Goal: Task Accomplishment & Management: Manage account settings

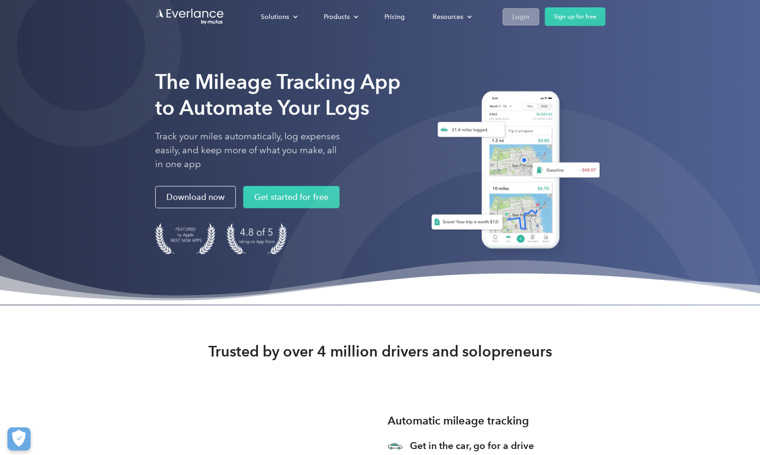
click at [524, 16] on div "Login" at bounding box center [520, 17] width 17 height 12
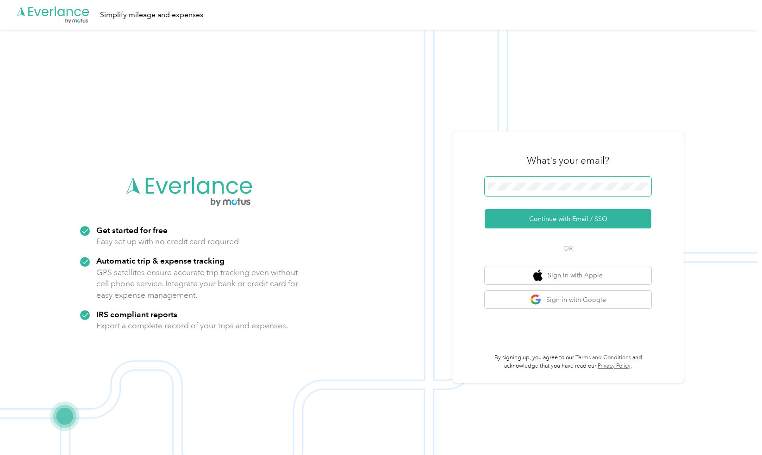
click at [485, 209] on button "Continue with Email / SSO" at bounding box center [568, 218] width 167 height 19
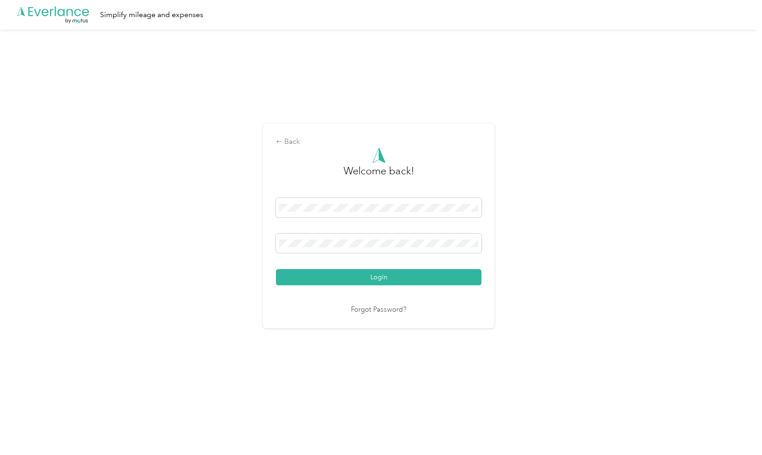
click at [276, 269] on button "Login" at bounding box center [379, 277] width 206 height 16
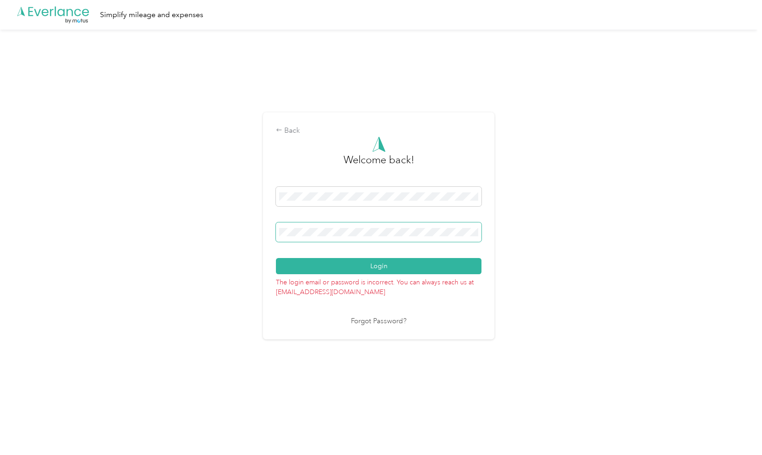
click at [432, 226] on span at bounding box center [379, 232] width 206 height 19
click at [404, 225] on span at bounding box center [379, 232] width 206 height 19
click at [258, 216] on div "Back Welcome back! Login The login email or password is incorrect. You can alwa…" at bounding box center [378, 230] width 757 height 401
click at [276, 258] on button "Login" at bounding box center [379, 266] width 206 height 16
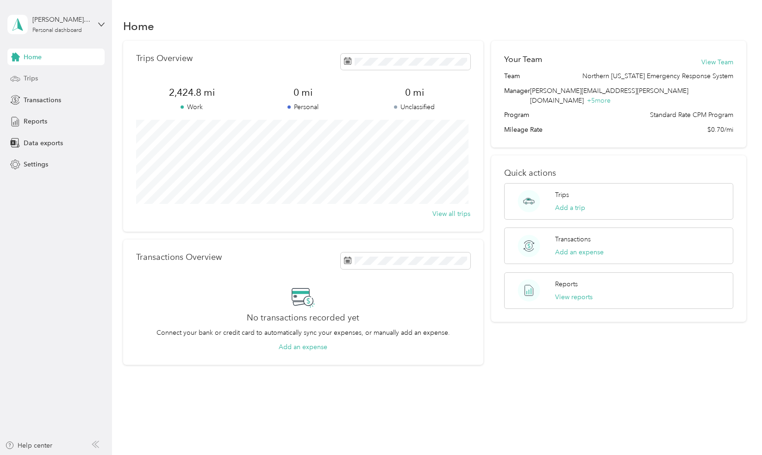
click at [38, 74] on div "Trips" at bounding box center [55, 78] width 97 height 17
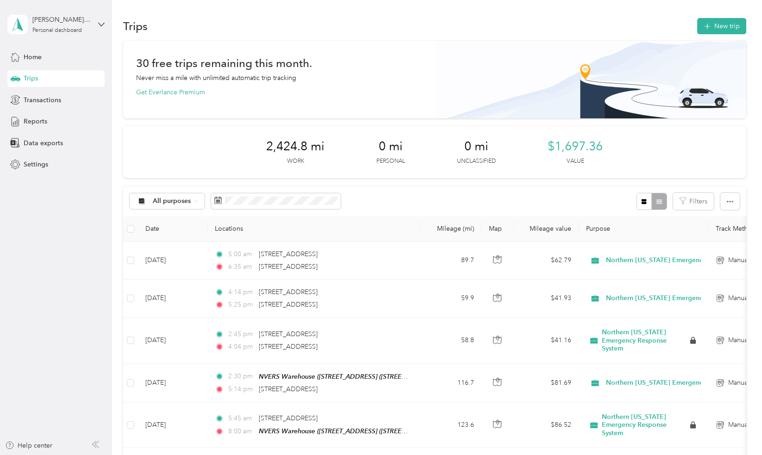
drag, startPoint x: 713, startPoint y: 8, endPoint x: 705, endPoint y: 37, distance: 30.1
click at [716, 27] on button "New trip" at bounding box center [721, 26] width 49 height 16
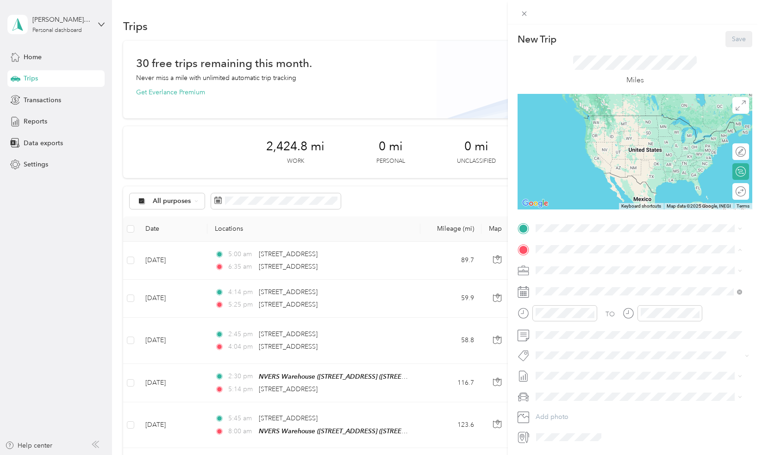
click at [576, 239] on div "TO Add photo" at bounding box center [635, 333] width 235 height 224
click at [632, 264] on div "[STREET_ADDRESS][US_STATE]" at bounding box center [639, 258] width 200 height 12
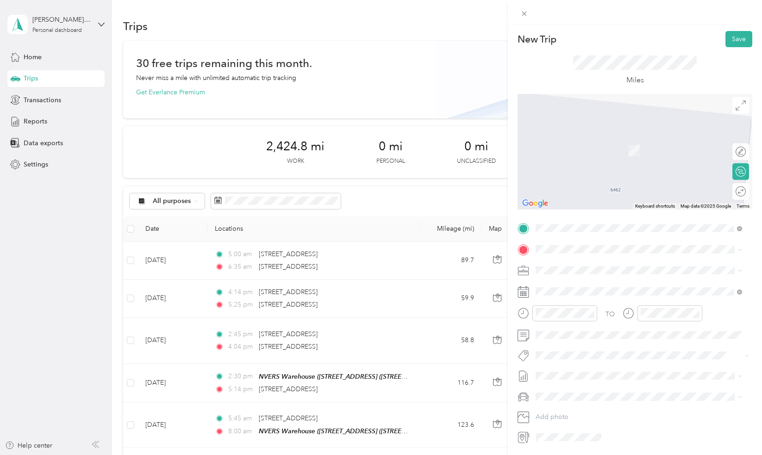
click at [587, 285] on span "[STREET_ADDRESS][US_STATE]" at bounding box center [599, 281] width 93 height 8
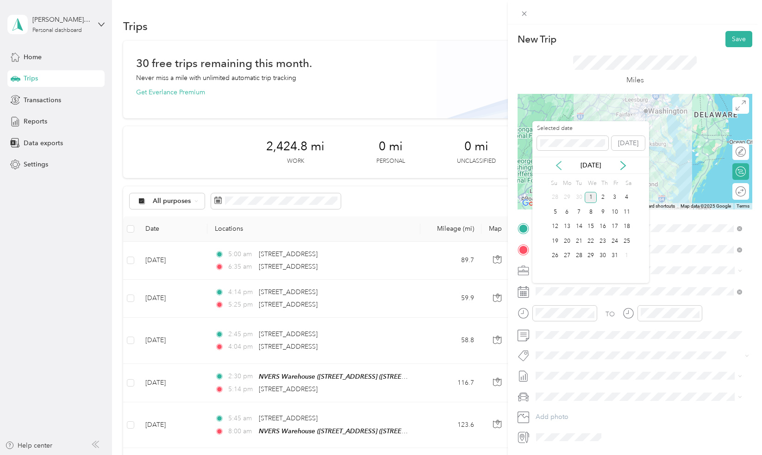
click at [560, 163] on icon at bounding box center [558, 165] width 9 height 9
click at [601, 239] on div "25" at bounding box center [603, 242] width 12 height 12
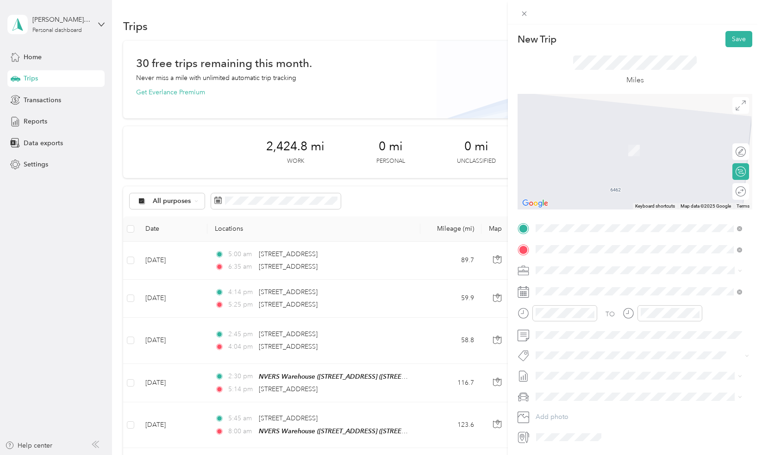
click at [587, 306] on span "[GEOGRAPHIC_DATA][US_STATE], [GEOGRAPHIC_DATA]" at bounding box center [638, 302] width 171 height 8
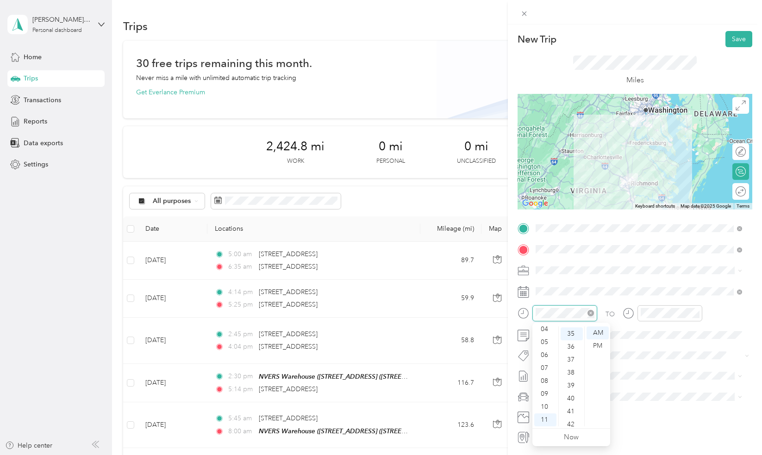
scroll to position [454, 0]
click at [545, 343] on div "05" at bounding box center [545, 342] width 22 height 13
click at [572, 340] on div "30" at bounding box center [572, 338] width 22 height 13
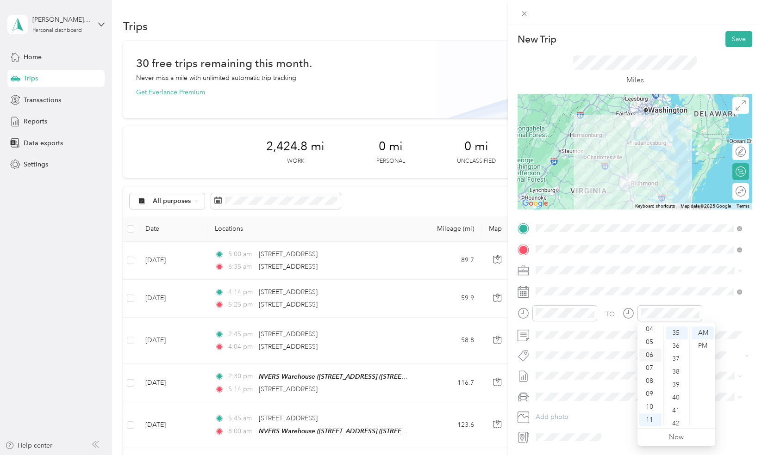
click at [652, 354] on div "06" at bounding box center [650, 355] width 22 height 13
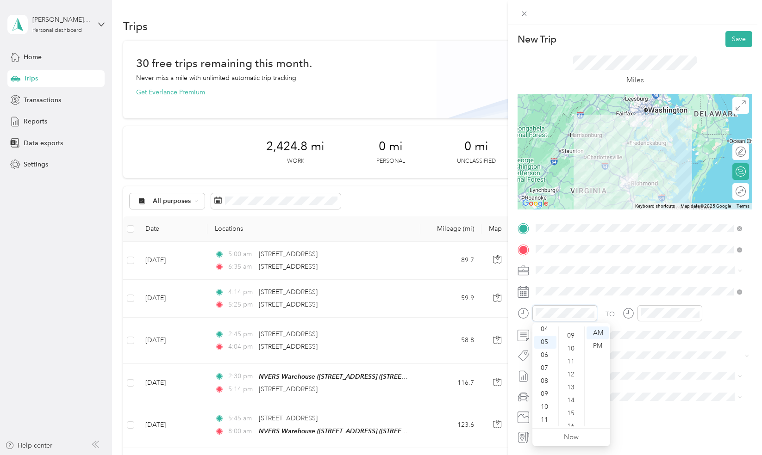
scroll to position [0, 0]
click at [566, 331] on div "00" at bounding box center [572, 333] width 22 height 13
click at [569, 386] on div "04" at bounding box center [572, 385] width 22 height 13
click at [725, 44] on button "Save" at bounding box center [738, 39] width 27 height 16
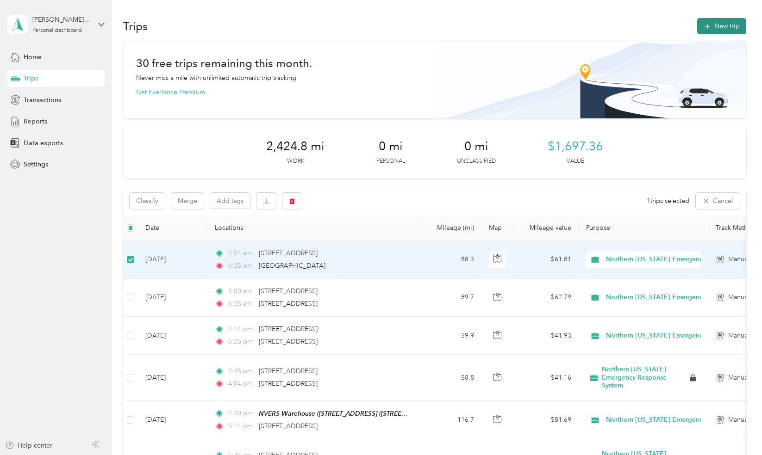
click at [707, 24] on icon "button" at bounding box center [707, 26] width 11 height 11
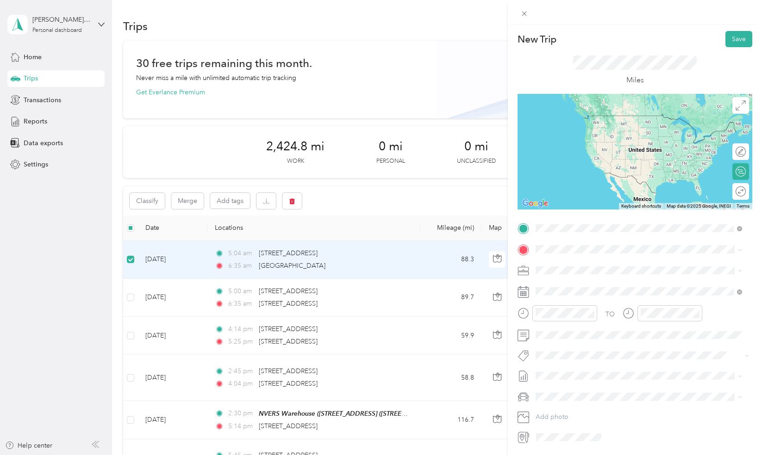
click at [593, 256] on div "[GEOGRAPHIC_DATA][US_STATE], [GEOGRAPHIC_DATA]" at bounding box center [639, 262] width 200 height 12
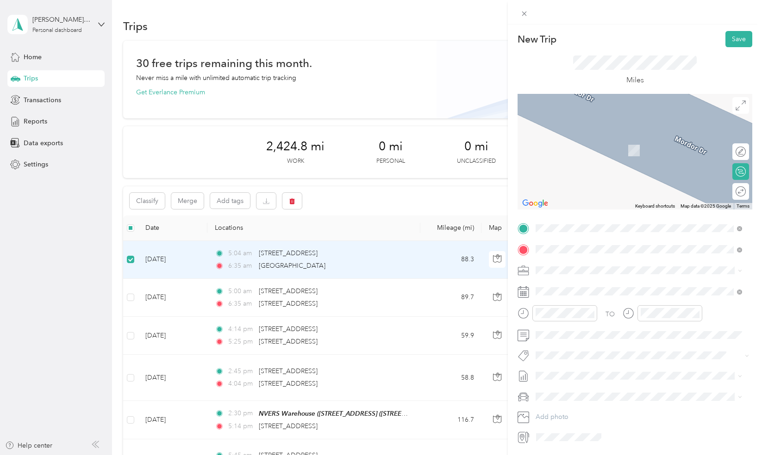
click at [576, 286] on span "[STREET_ADDRESS][US_STATE]" at bounding box center [599, 283] width 93 height 8
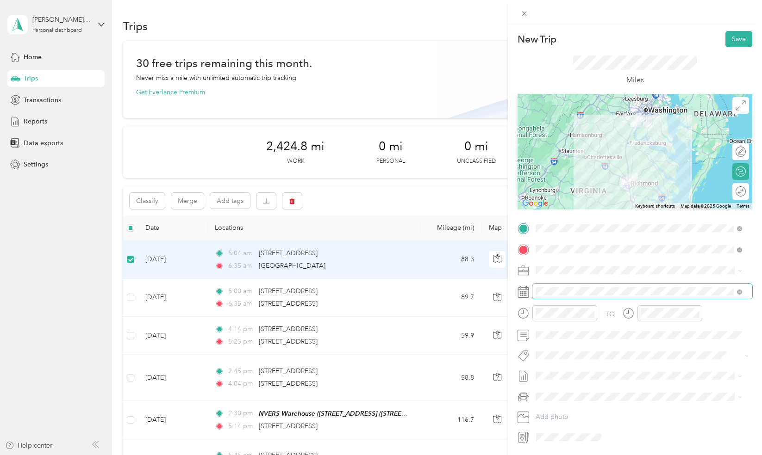
click at [576, 284] on span at bounding box center [642, 291] width 220 height 15
click at [574, 287] on span at bounding box center [642, 291] width 220 height 15
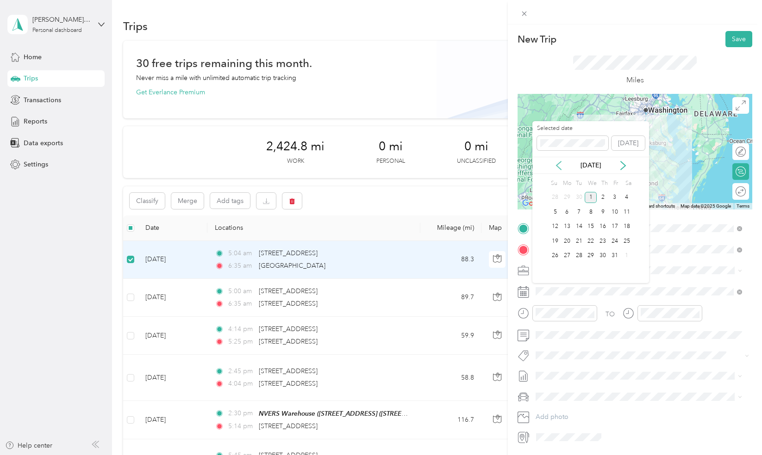
click at [558, 166] on icon at bounding box center [558, 165] width 9 height 9
click at [603, 237] on div "25" at bounding box center [603, 242] width 12 height 12
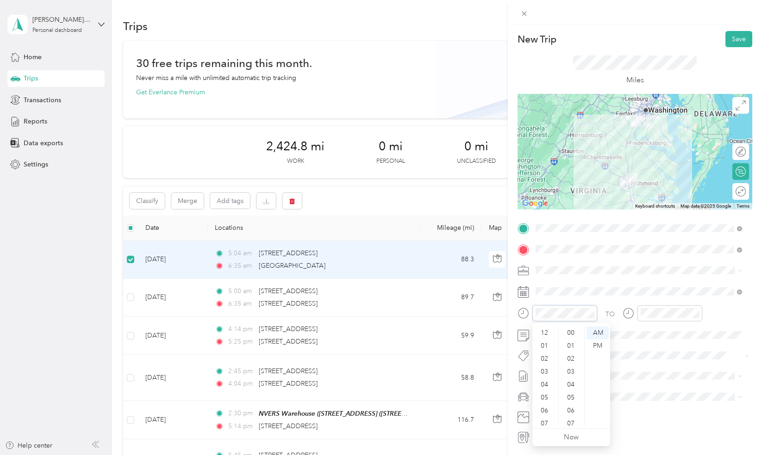
scroll to position [56, 0]
click at [548, 327] on div "04" at bounding box center [545, 329] width 22 height 13
click at [571, 333] on div "00" at bounding box center [572, 333] width 22 height 13
click at [595, 345] on div "PM" at bounding box center [597, 346] width 22 height 13
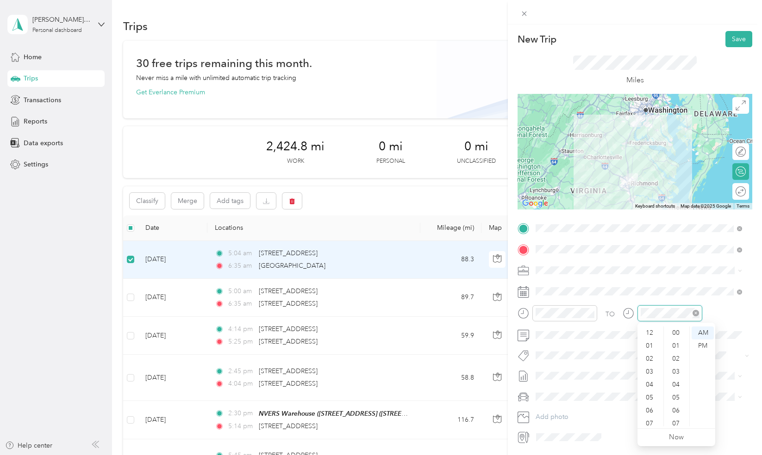
scroll to position [56, 0]
click at [652, 342] on div "05" at bounding box center [650, 342] width 22 height 13
click at [678, 353] on div "48" at bounding box center [677, 355] width 22 height 13
click at [706, 344] on div "PM" at bounding box center [703, 346] width 22 height 13
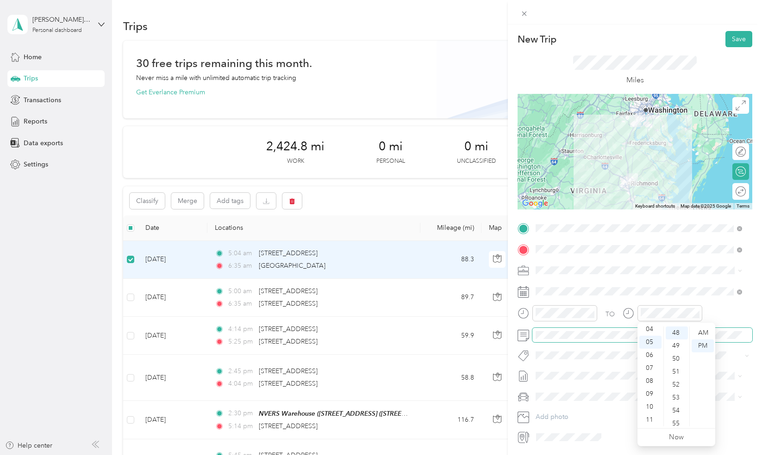
click at [570, 340] on span at bounding box center [642, 335] width 220 height 15
click at [734, 39] on button "Save" at bounding box center [738, 39] width 27 height 16
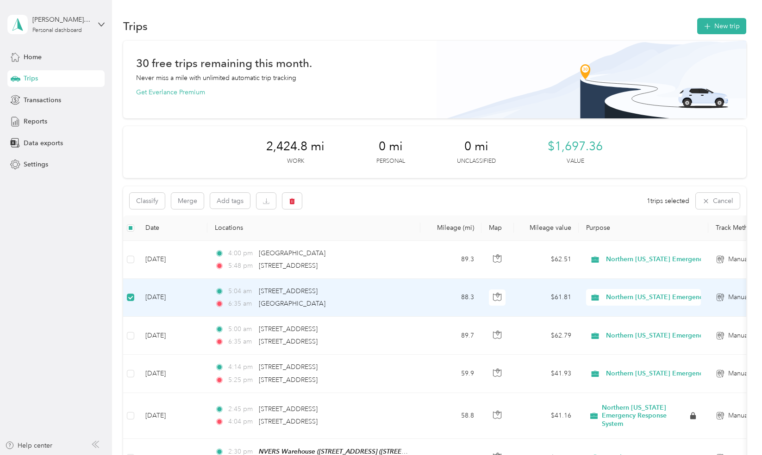
click at [718, 16] on div "Trips New trip" at bounding box center [434, 25] width 623 height 19
click at [719, 23] on button "New trip" at bounding box center [721, 26] width 49 height 16
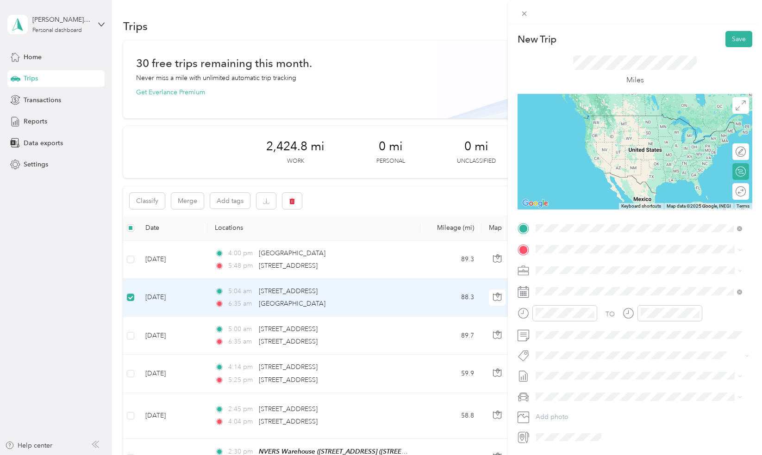
click at [567, 266] on span "[STREET_ADDRESS][US_STATE]" at bounding box center [599, 262] width 93 height 8
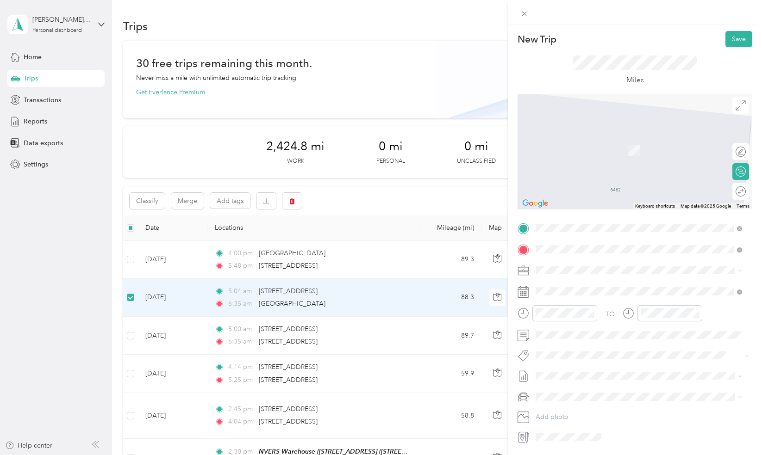
click at [568, 274] on li "[STREET_ADDRESS][US_STATE]" at bounding box center [638, 283] width 212 height 19
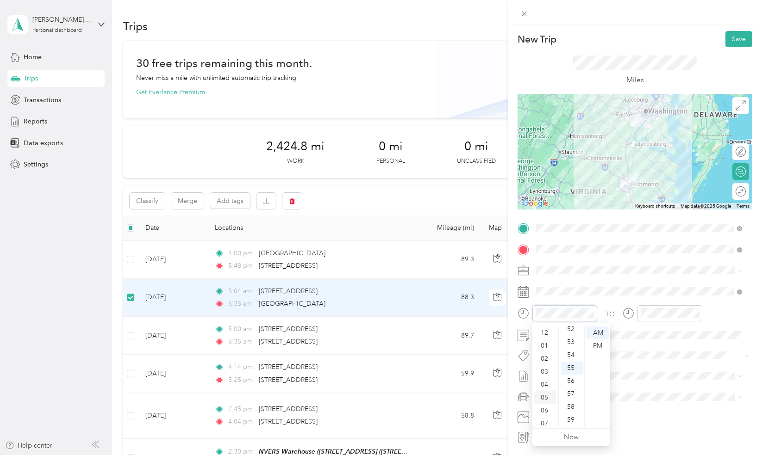
scroll to position [56, 0]
click at [547, 340] on div "05" at bounding box center [545, 342] width 22 height 13
click at [571, 342] on div "45" at bounding box center [572, 340] width 22 height 13
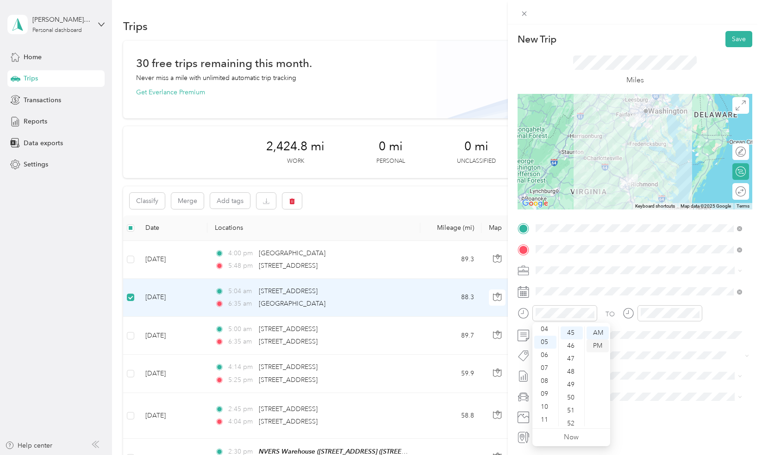
click at [602, 341] on div "PM" at bounding box center [597, 346] width 22 height 13
click at [602, 336] on div "AM" at bounding box center [597, 333] width 22 height 13
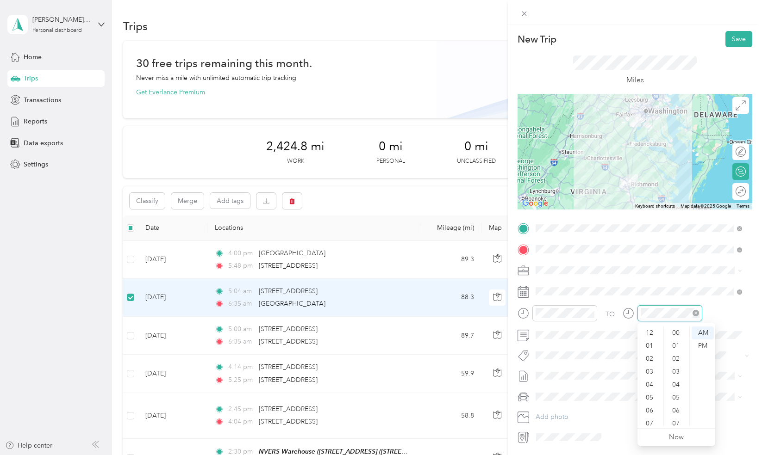
scroll to position [56, 0]
click at [650, 383] on div "08" at bounding box center [650, 381] width 22 height 13
click at [649, 380] on div "08" at bounding box center [650, 381] width 22 height 13
click at [648, 366] on div "07" at bounding box center [650, 368] width 22 height 13
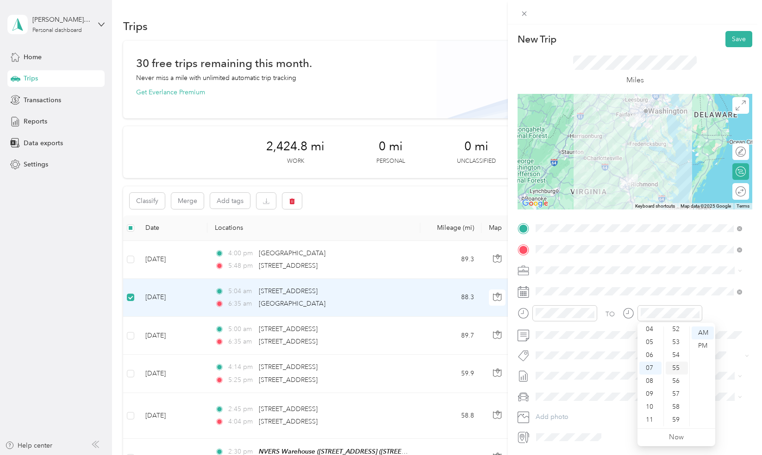
scroll to position [678, 0]
click at [676, 349] on div "30" at bounding box center [677, 349] width 22 height 13
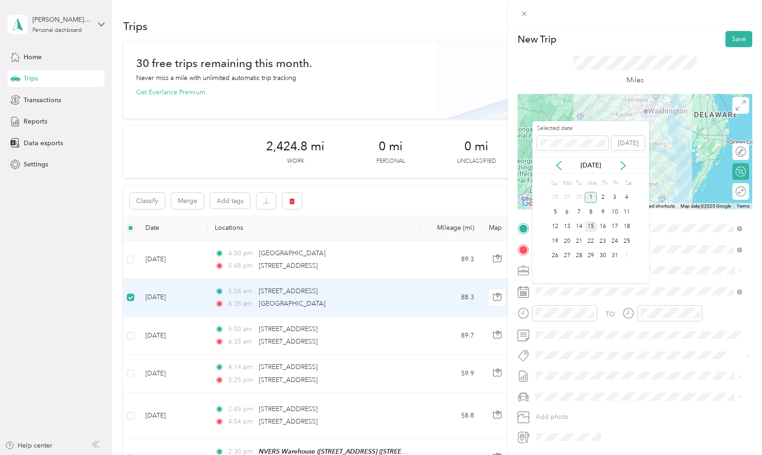
drag, startPoint x: 616, startPoint y: 238, endPoint x: 591, endPoint y: 230, distance: 25.9
click at [591, 230] on div "Su Mo Tu We Th Fr Sa 28 29 30 1 2 3 4 5 6 7 8 9 10 11 12 13 14 15 16 17 18 19 2…" at bounding box center [590, 220] width 83 height 86
click at [561, 165] on icon at bounding box center [558, 165] width 9 height 9
click at [612, 238] on div "26" at bounding box center [615, 242] width 12 height 12
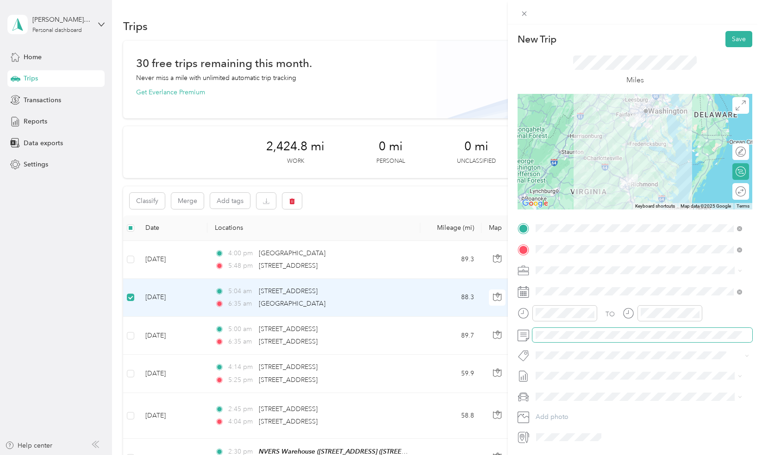
click at [659, 340] on span at bounding box center [642, 335] width 220 height 15
click at [726, 34] on button "Save" at bounding box center [738, 39] width 27 height 16
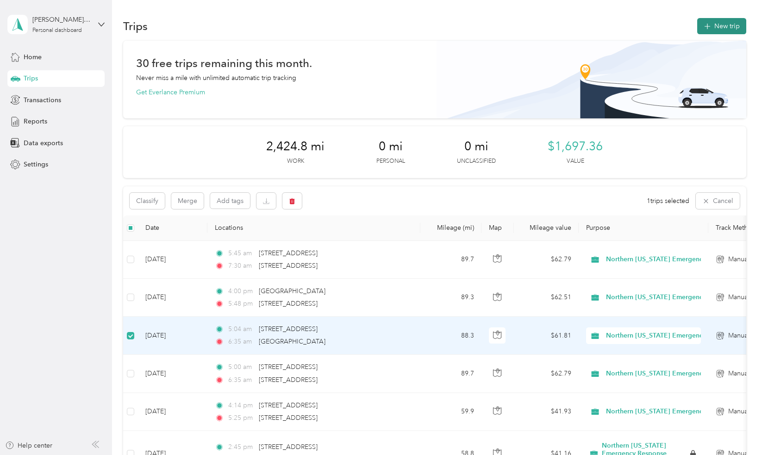
click at [728, 27] on button "New trip" at bounding box center [721, 26] width 49 height 16
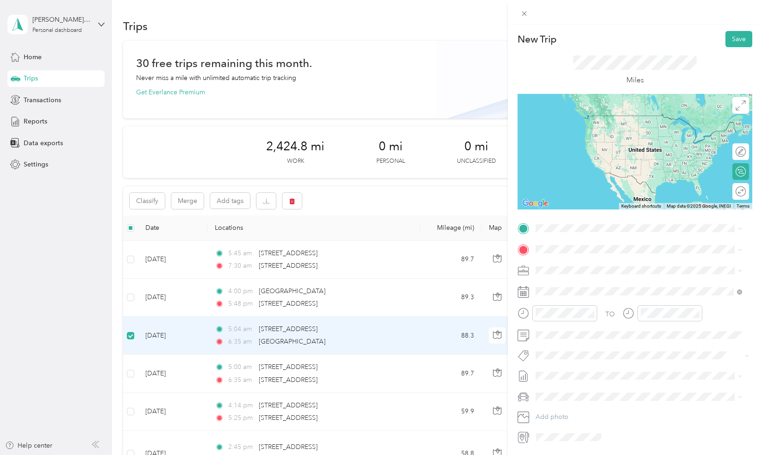
click at [567, 265] on span "[STREET_ADDRESS][US_STATE]" at bounding box center [599, 261] width 93 height 8
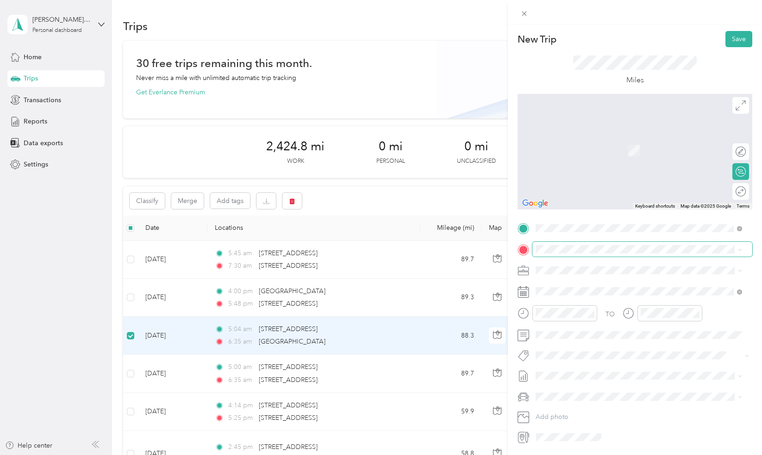
click at [568, 243] on span at bounding box center [642, 249] width 220 height 15
click at [578, 286] on span "[STREET_ADDRESS][US_STATE]" at bounding box center [599, 283] width 93 height 8
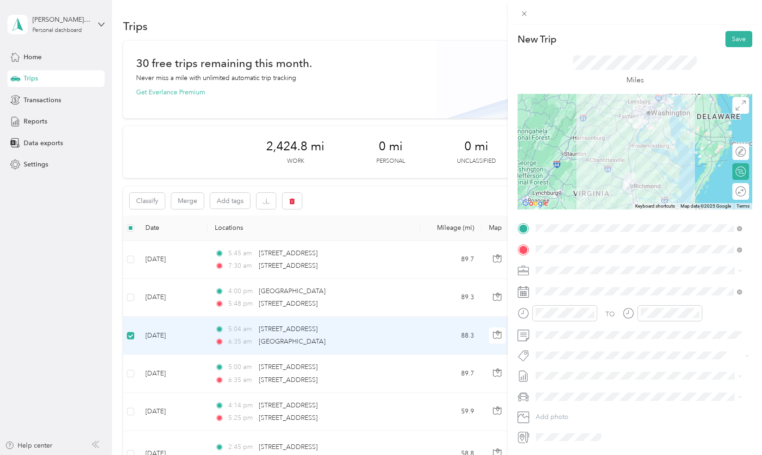
click at [742, 270] on span at bounding box center [642, 270] width 220 height 15
click at [739, 270] on icon at bounding box center [740, 271] width 4 height 4
click at [547, 406] on div "10" at bounding box center [545, 407] width 22 height 13
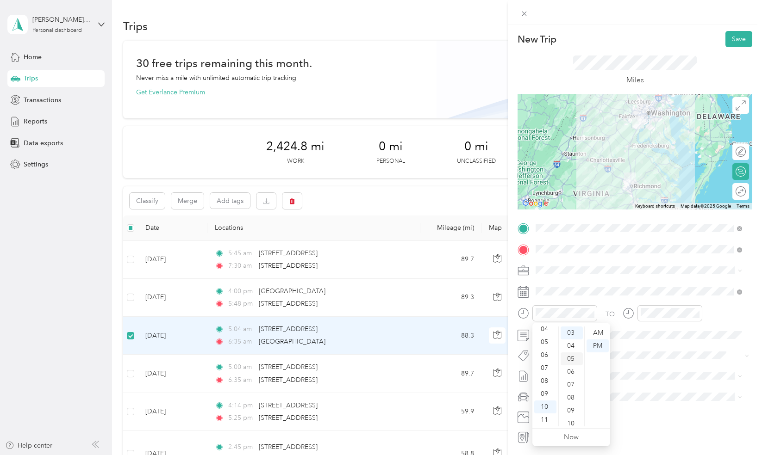
scroll to position [0, 0]
click at [573, 329] on div "00" at bounding box center [572, 333] width 22 height 13
click at [599, 330] on div "AM" at bounding box center [597, 333] width 22 height 13
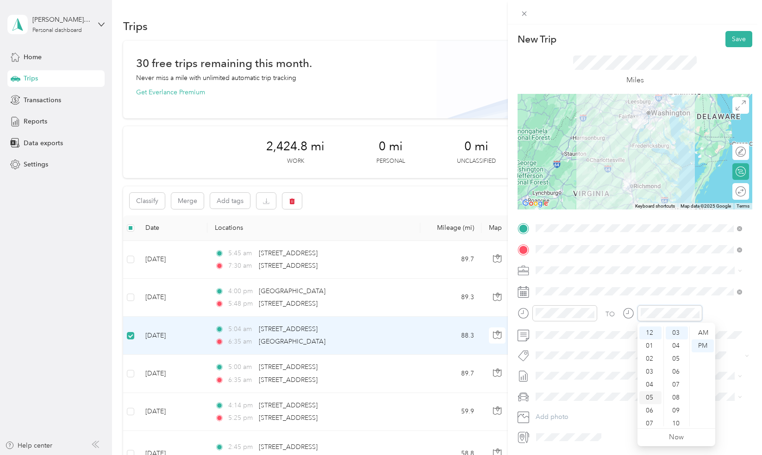
scroll to position [56, 0]
click at [653, 419] on div "11" at bounding box center [650, 420] width 22 height 13
click at [673, 337] on div "30" at bounding box center [677, 332] width 22 height 13
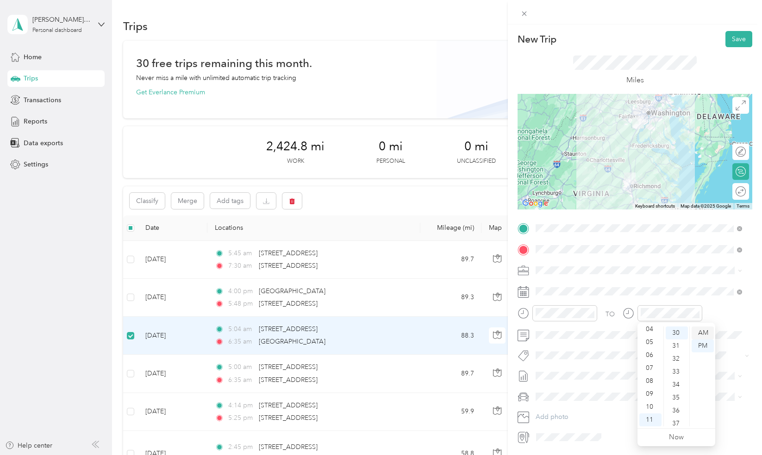
click at [706, 333] on div "AM" at bounding box center [703, 333] width 22 height 13
click at [733, 35] on button "Save" at bounding box center [738, 39] width 27 height 16
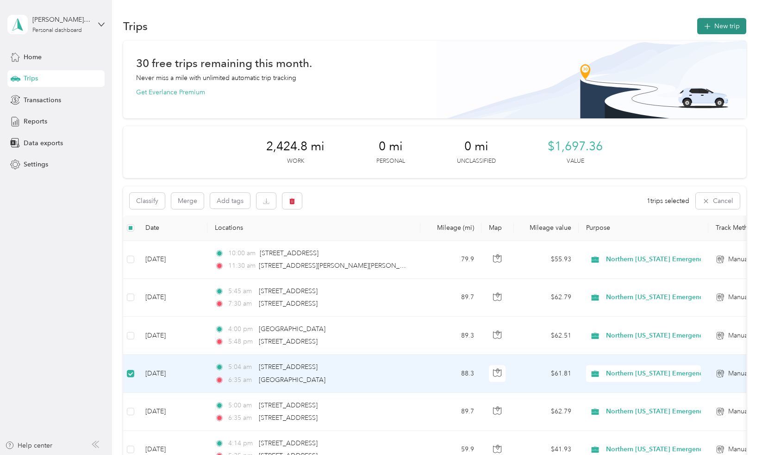
click at [718, 32] on button "New trip" at bounding box center [721, 26] width 49 height 16
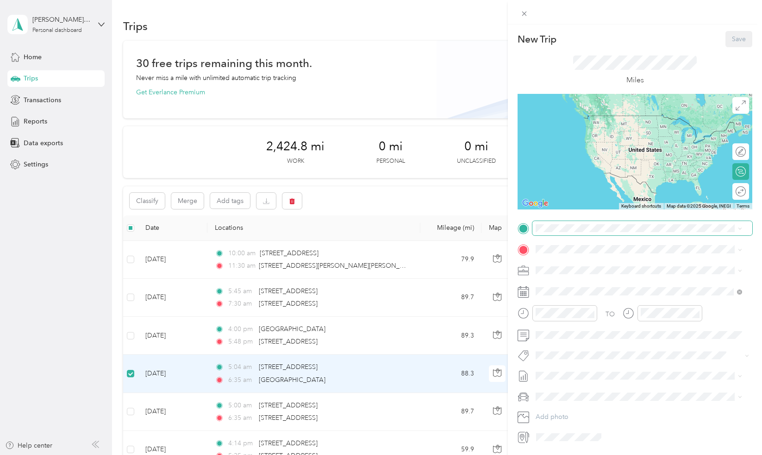
click at [579, 235] on span at bounding box center [642, 228] width 220 height 15
click at [573, 262] on span "[STREET_ADDRESS][US_STATE]" at bounding box center [599, 262] width 93 height 8
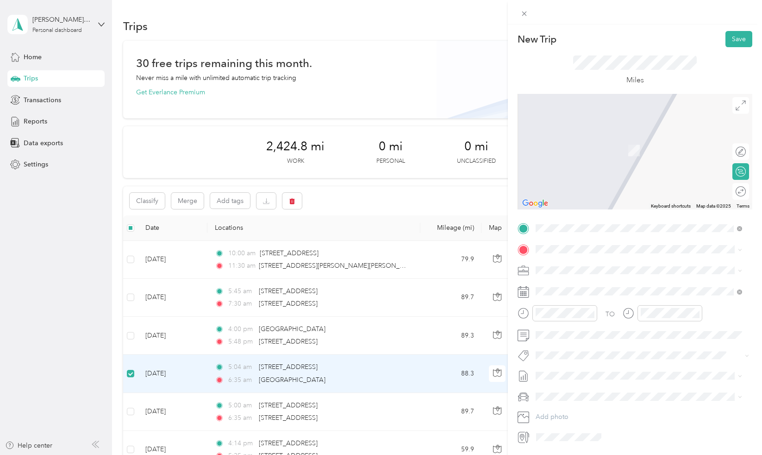
click at [573, 262] on div "TO Add photo" at bounding box center [635, 333] width 235 height 224
click at [578, 254] on span at bounding box center [642, 249] width 220 height 15
click at [579, 281] on span "[STREET_ADDRESS][US_STATE]" at bounding box center [599, 283] width 93 height 8
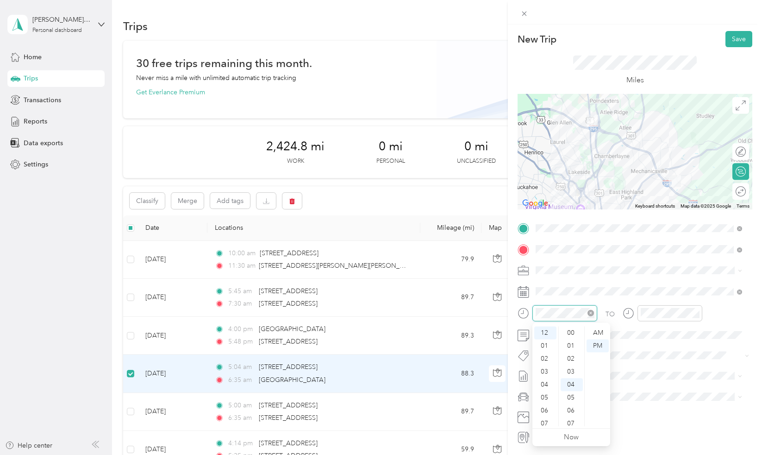
scroll to position [52, 0]
click at [711, 330] on span at bounding box center [642, 335] width 220 height 15
click at [707, 340] on span at bounding box center [642, 335] width 220 height 15
click at [568, 306] on div at bounding box center [564, 314] width 65 height 16
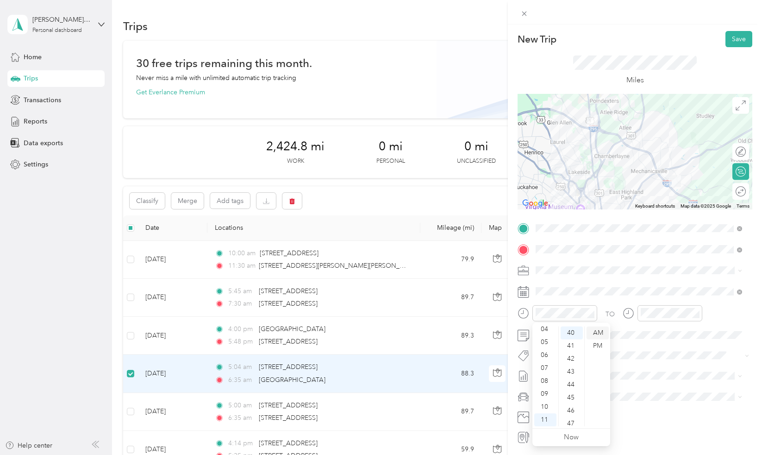
click at [599, 329] on div "AM" at bounding box center [597, 333] width 22 height 13
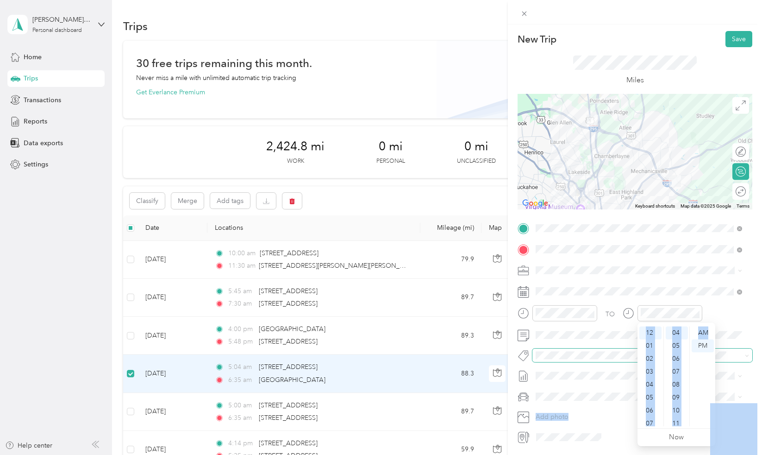
drag, startPoint x: 705, startPoint y: 333, endPoint x: 615, endPoint y: 350, distance: 92.4
click at [615, 350] on body "[PERSON_NAME][EMAIL_ADDRESS][PERSON_NAME][DOMAIN_NAME] Personal dashboard Home …" at bounding box center [378, 227] width 757 height 455
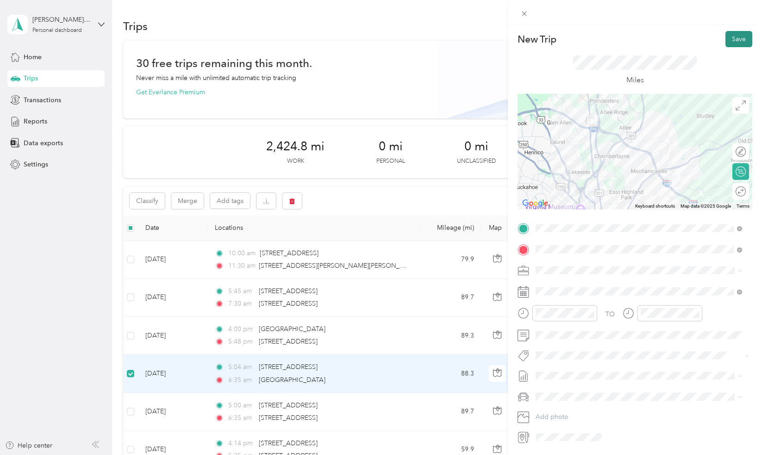
click at [733, 37] on button "Save" at bounding box center [738, 39] width 27 height 16
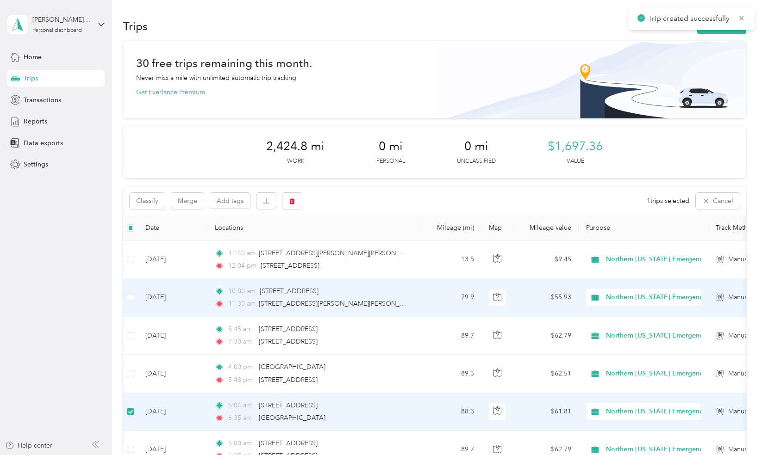
click at [166, 298] on td "[DATE]" at bounding box center [172, 298] width 69 height 38
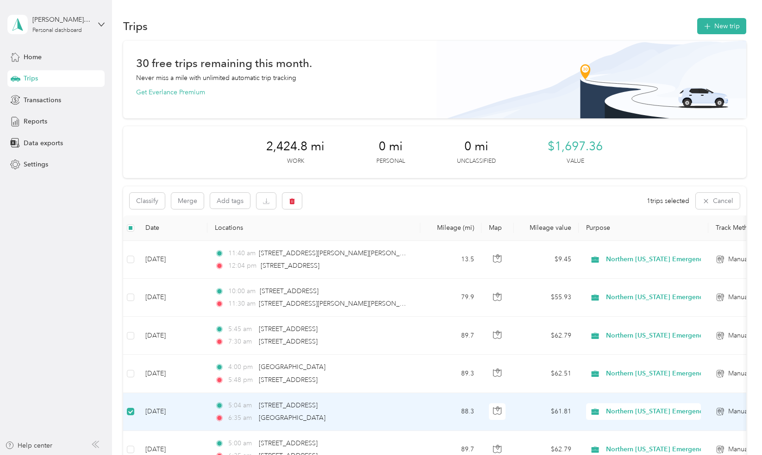
drag, startPoint x: 166, startPoint y: 298, endPoint x: 158, endPoint y: 296, distance: 8.5
click at [158, 296] on td "[DATE]" at bounding box center [172, 298] width 69 height 38
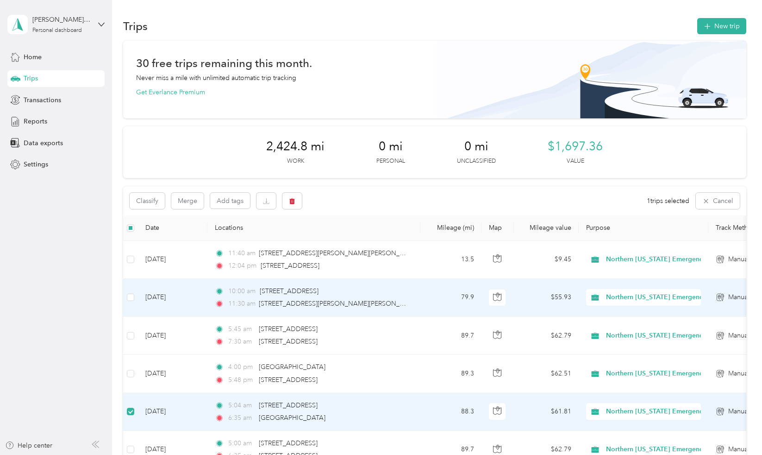
click at [158, 296] on td "[DATE]" at bounding box center [172, 298] width 69 height 38
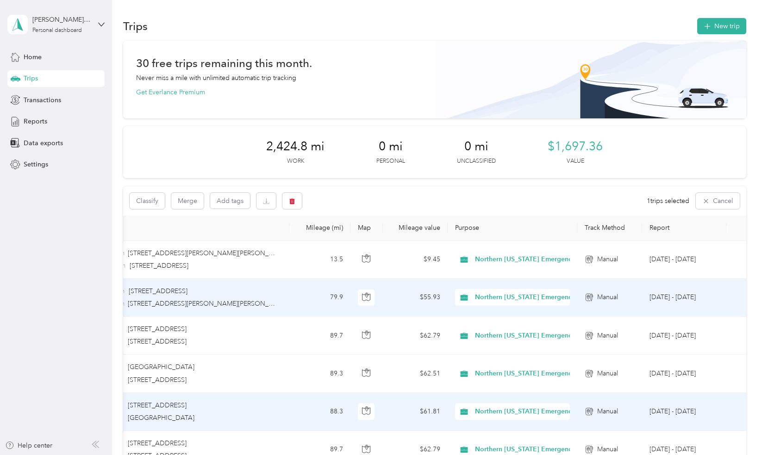
scroll to position [0, 146]
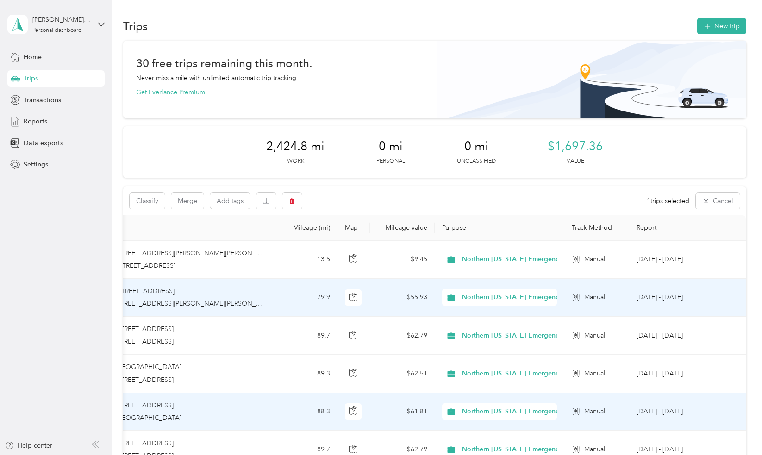
click at [682, 297] on td "[DATE] - [DATE]" at bounding box center [671, 298] width 84 height 38
click at [313, 296] on td "79.9" at bounding box center [306, 298] width 61 height 38
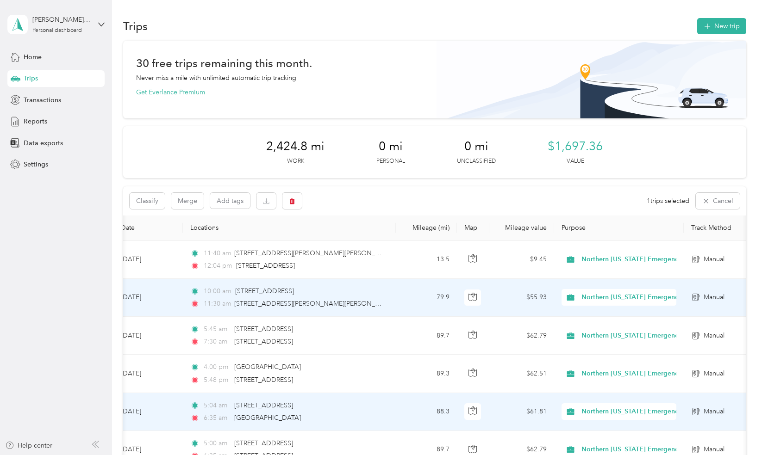
scroll to position [0, 21]
click at [150, 289] on td "[DATE]" at bounding box center [151, 298] width 69 height 38
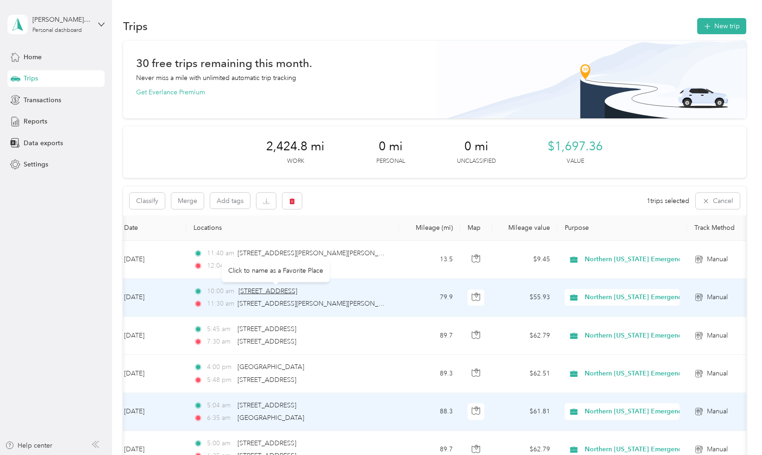
click at [250, 292] on span "[STREET_ADDRESS]" at bounding box center [267, 291] width 59 height 8
click at [207, 292] on span "10:00 am" at bounding box center [220, 292] width 27 height 10
click at [369, 303] on div "11:30 am [STREET_ADDRESS][PERSON_NAME][PERSON_NAME]" at bounding box center [290, 304] width 194 height 10
drag, startPoint x: 369, startPoint y: 303, endPoint x: 217, endPoint y: 295, distance: 152.0
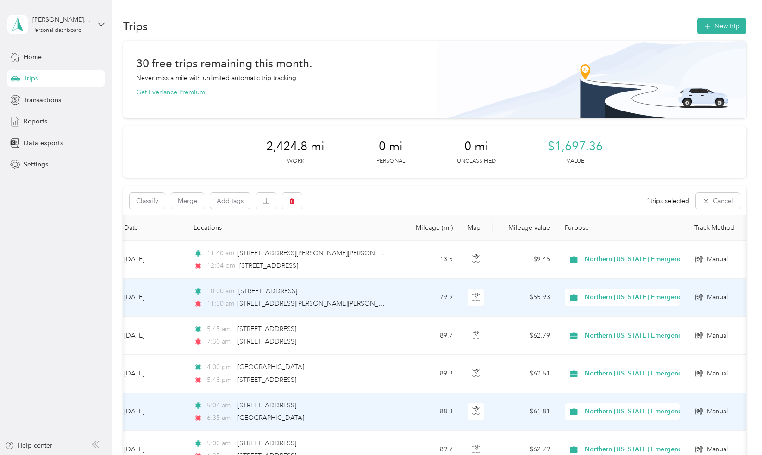
click at [217, 295] on span "10:00 am" at bounding box center [220, 292] width 27 height 10
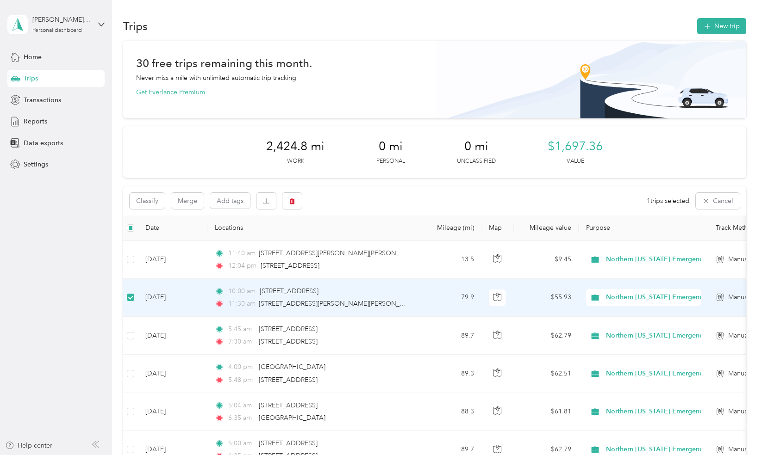
click at [179, 297] on td "[DATE]" at bounding box center [172, 298] width 69 height 38
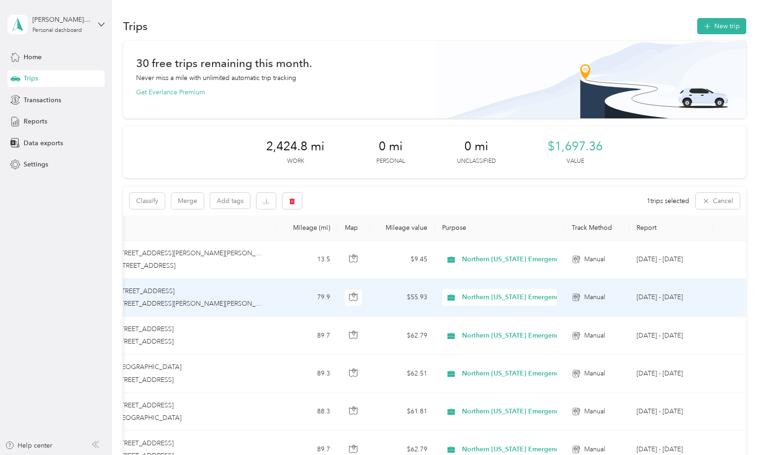
click at [725, 299] on td at bounding box center [729, 298] width 32 height 38
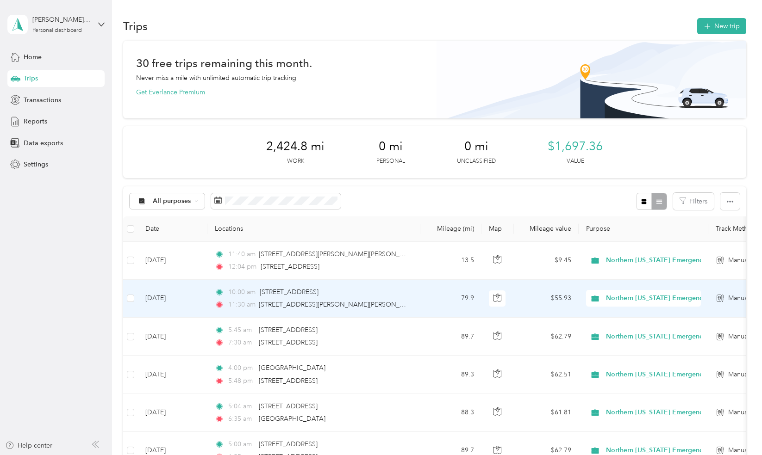
click at [449, 304] on td "79.9" at bounding box center [450, 299] width 61 height 38
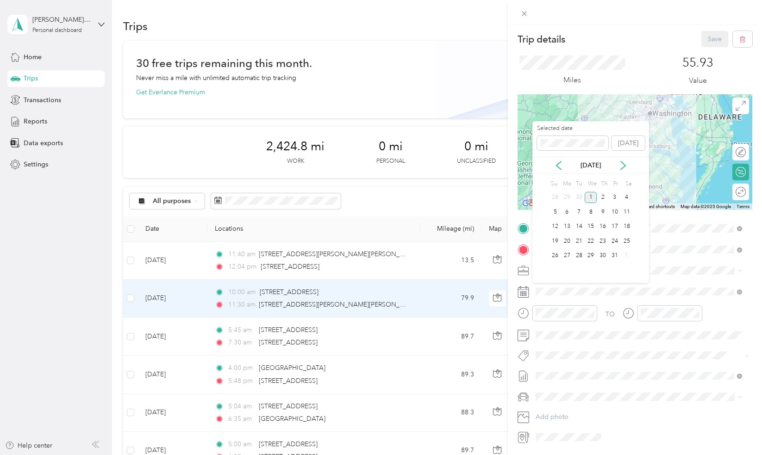
click at [563, 169] on div "[DATE]" at bounding box center [590, 166] width 117 height 10
click at [562, 169] on icon at bounding box center [558, 165] width 9 height 9
click at [610, 237] on div "26" at bounding box center [615, 242] width 12 height 12
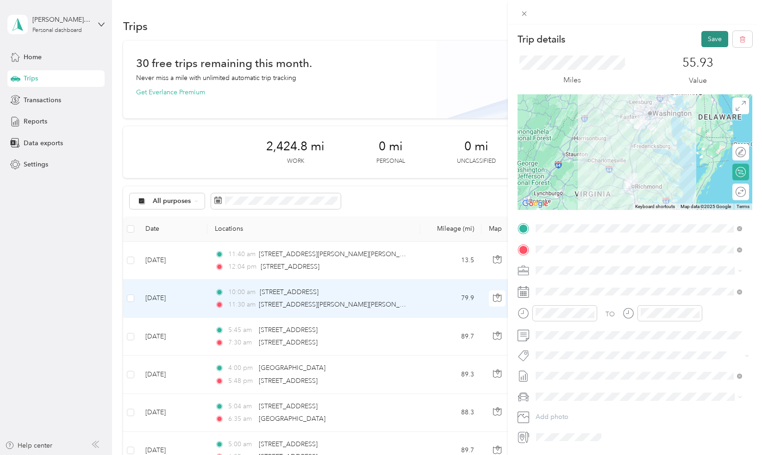
click at [705, 36] on button "Save" at bounding box center [714, 39] width 27 height 16
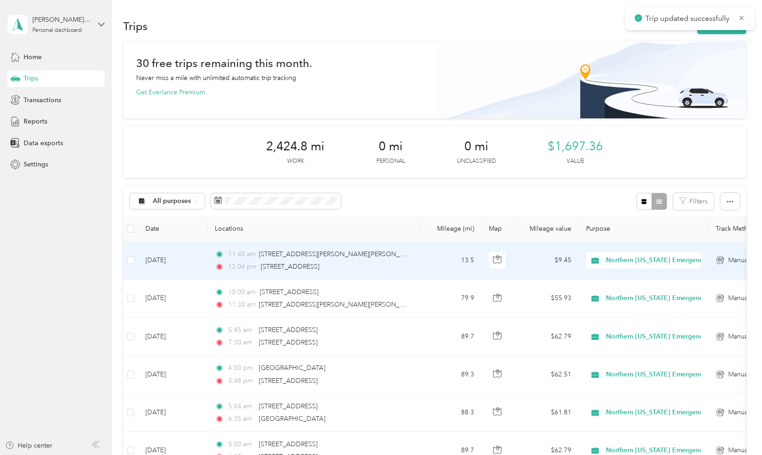
click at [400, 256] on div "11:40 am [STREET_ADDRESS][PERSON_NAME][PERSON_NAME]" at bounding box center [312, 254] width 194 height 10
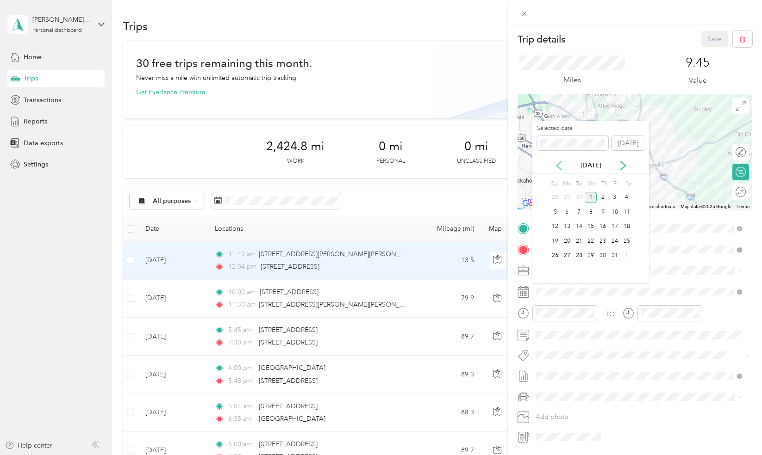
click at [556, 165] on icon at bounding box center [558, 166] width 5 height 8
click at [615, 242] on div "26" at bounding box center [615, 242] width 12 height 12
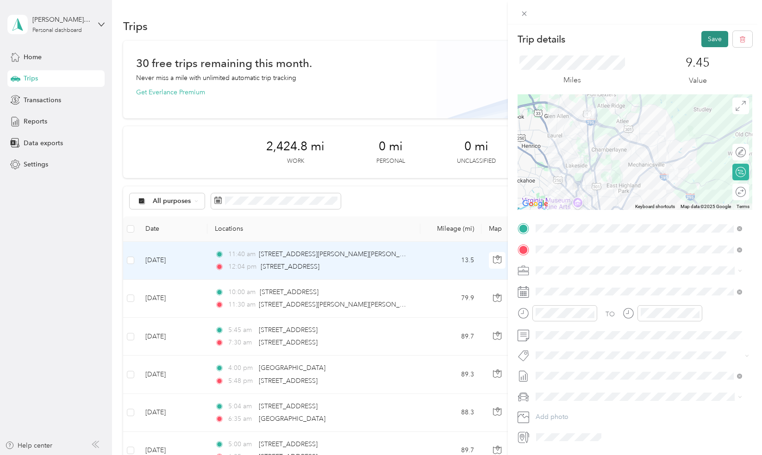
click at [704, 32] on button "Save" at bounding box center [714, 39] width 27 height 16
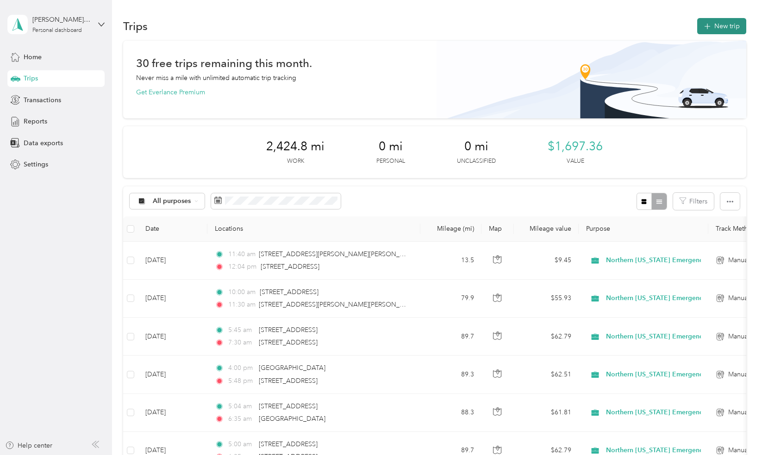
click at [715, 21] on button "New trip" at bounding box center [721, 26] width 49 height 16
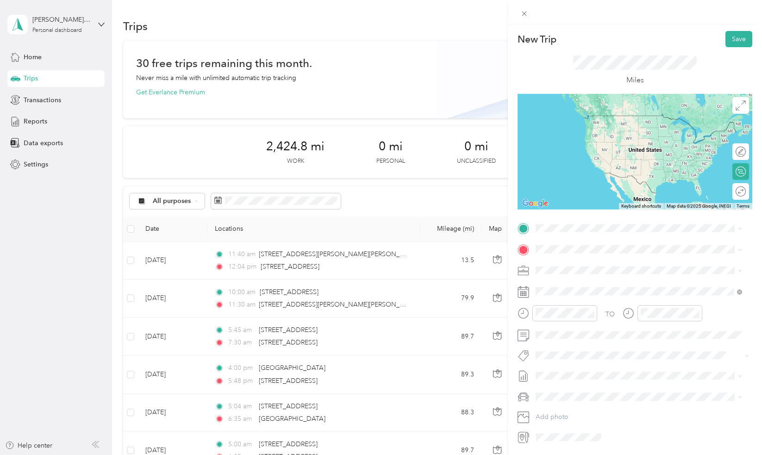
click at [572, 258] on span "[STREET_ADDRESS][US_STATE]" at bounding box center [599, 260] width 93 height 8
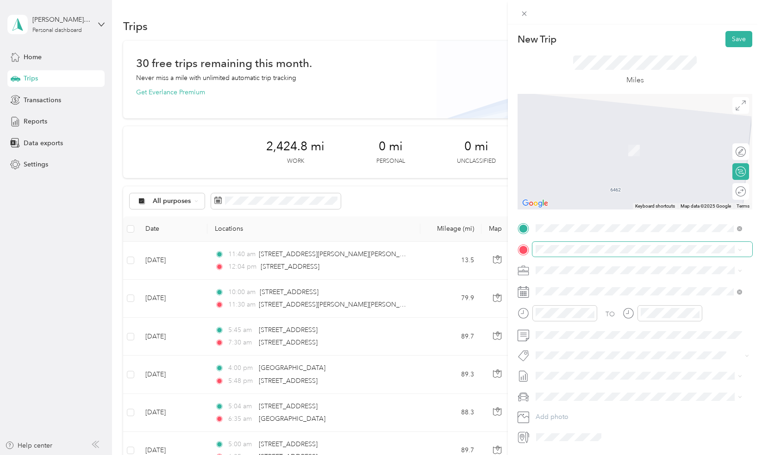
click at [572, 254] on span at bounding box center [642, 249] width 220 height 15
click at [577, 281] on span "[STREET_ADDRESS][PERSON_NAME][US_STATE]" at bounding box center [625, 283] width 144 height 8
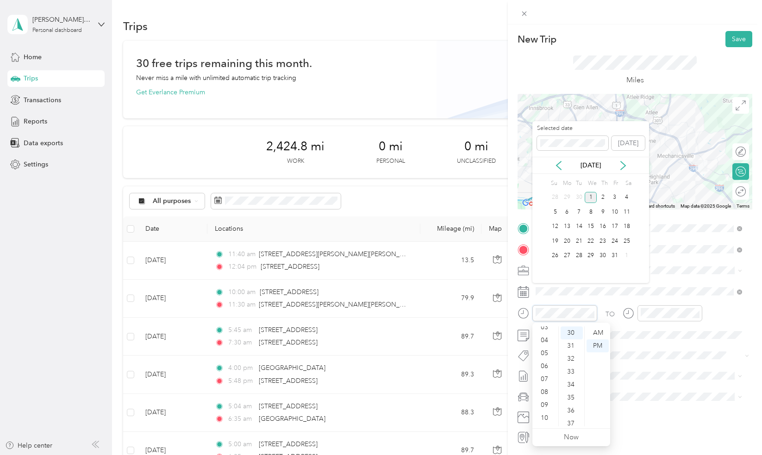
scroll to position [56, 0]
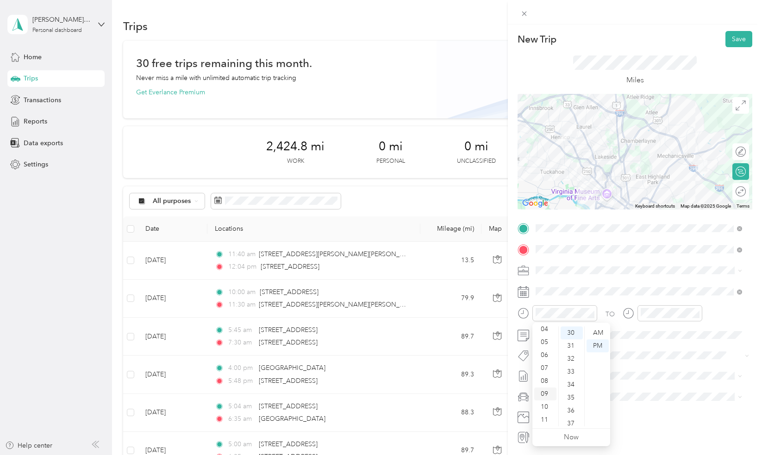
click at [546, 393] on div "09" at bounding box center [545, 394] width 22 height 13
click at [574, 346] on div "20" at bounding box center [572, 341] width 22 height 13
click at [599, 327] on div "AM" at bounding box center [597, 333] width 22 height 13
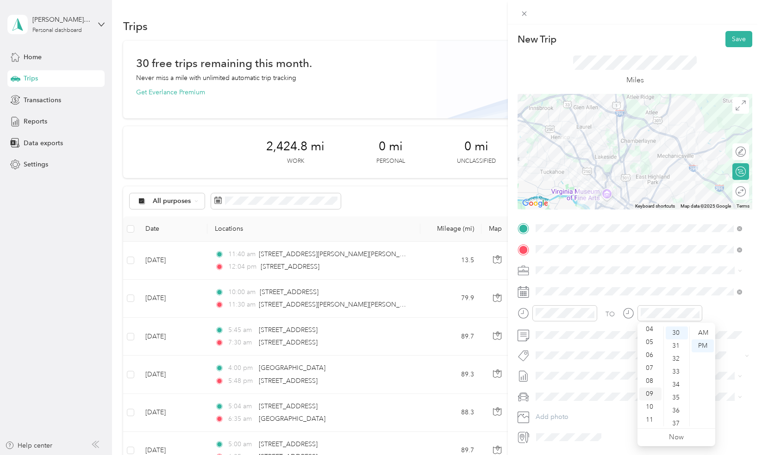
click at [653, 397] on div "09" at bounding box center [650, 394] width 22 height 13
click at [680, 395] on div "40" at bounding box center [677, 391] width 22 height 13
click at [699, 328] on div "AM" at bounding box center [703, 333] width 22 height 13
click at [740, 39] on button "Save" at bounding box center [738, 39] width 27 height 16
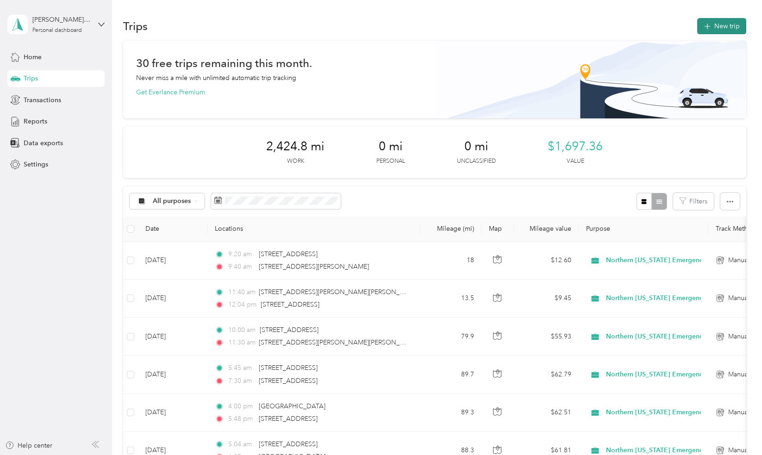
click at [718, 20] on button "New trip" at bounding box center [721, 26] width 49 height 16
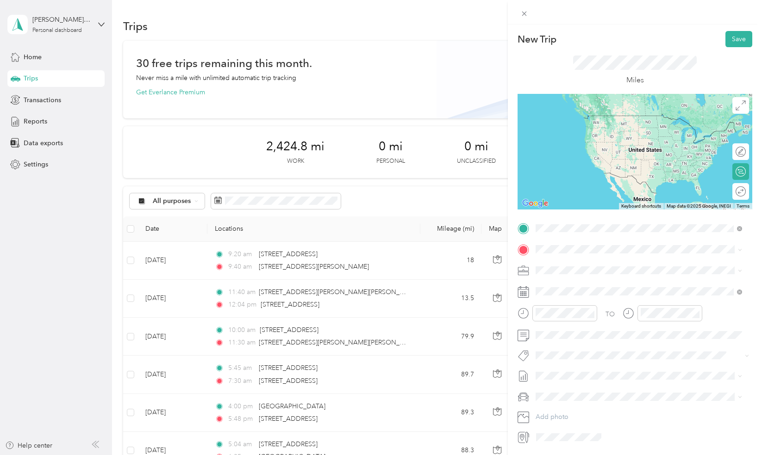
click at [573, 266] on span "[STREET_ADDRESS][PERSON_NAME][US_STATE]" at bounding box center [625, 262] width 144 height 8
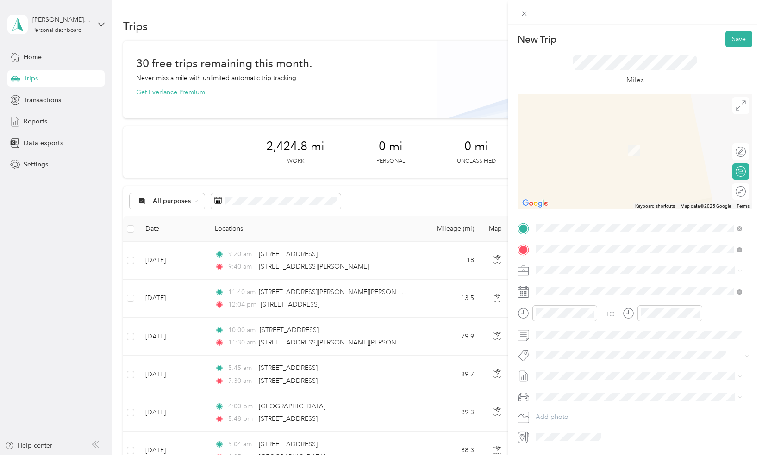
click at [595, 287] on span "[STREET_ADDRESS][US_STATE]" at bounding box center [599, 283] width 93 height 8
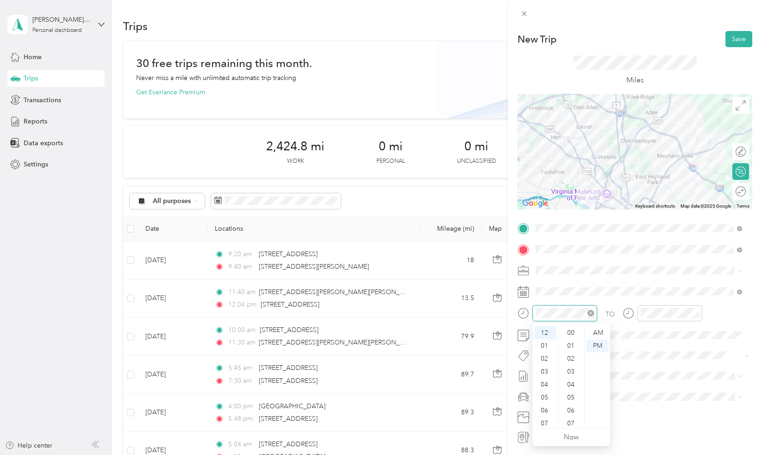
scroll to position [441, 0]
click at [571, 394] on div "45" at bounding box center [572, 398] width 22 height 13
click at [602, 325] on div "12 01 02 03 04 05 06 07 08 09 10 11 00 01 02 03 04 05 06 07 08 09 10 11 12 13 1…" at bounding box center [571, 377] width 78 height 104
click at [604, 346] on div "PM" at bounding box center [597, 346] width 22 height 13
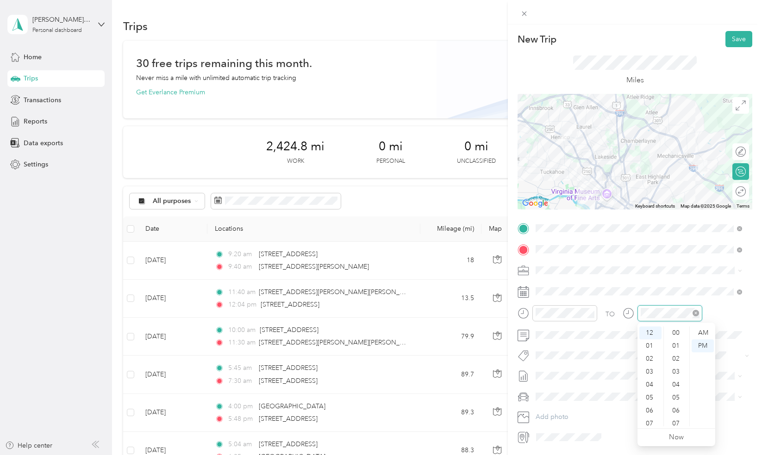
scroll to position [441, 0]
click at [655, 342] on div "01" at bounding box center [650, 346] width 22 height 13
click at [730, 40] on button "Save" at bounding box center [738, 39] width 27 height 16
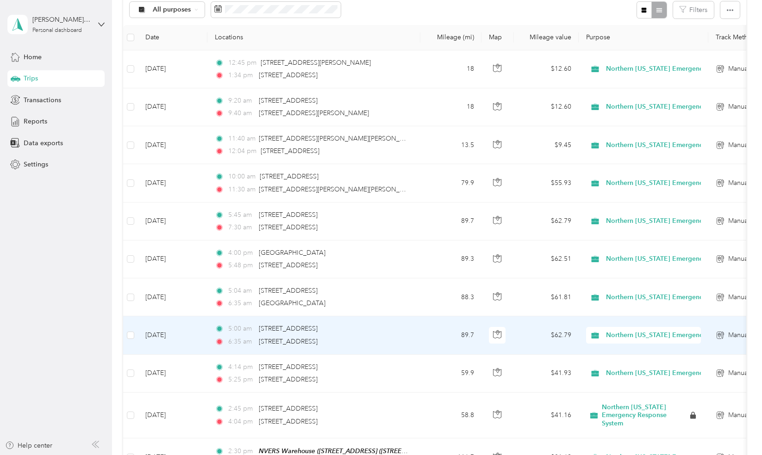
scroll to position [0, 0]
